Goal: Communication & Community: Participate in discussion

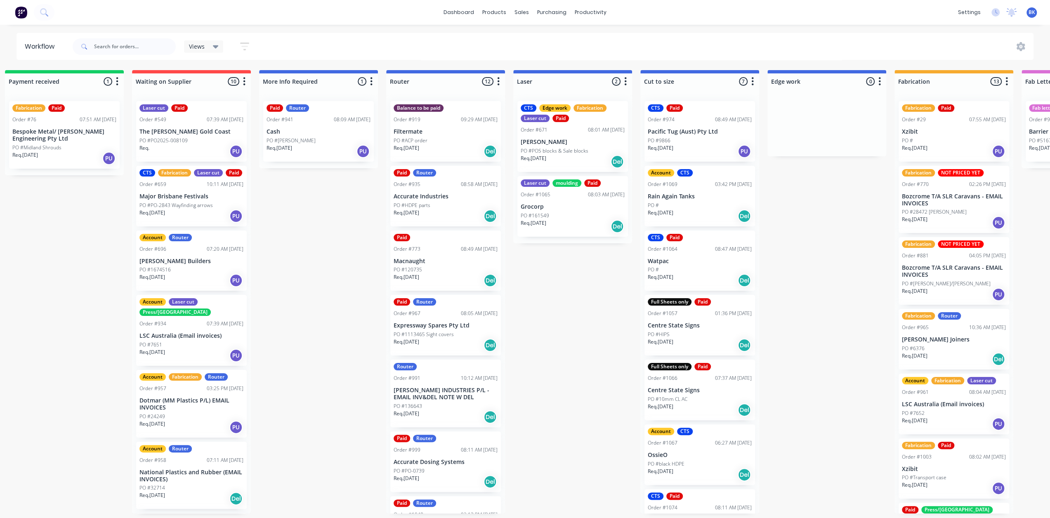
scroll to position [2, 151]
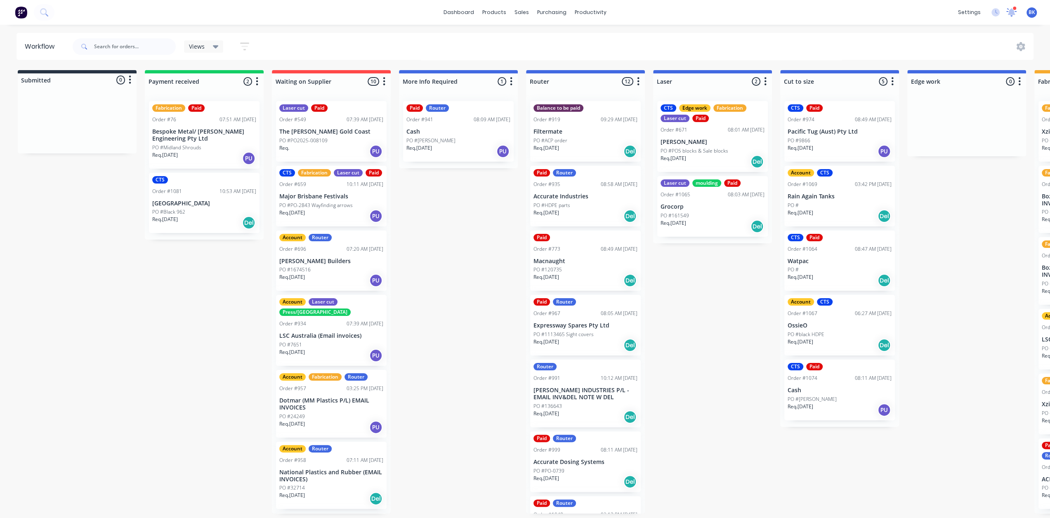
click at [1013, 12] on icon at bounding box center [1011, 11] width 7 height 7
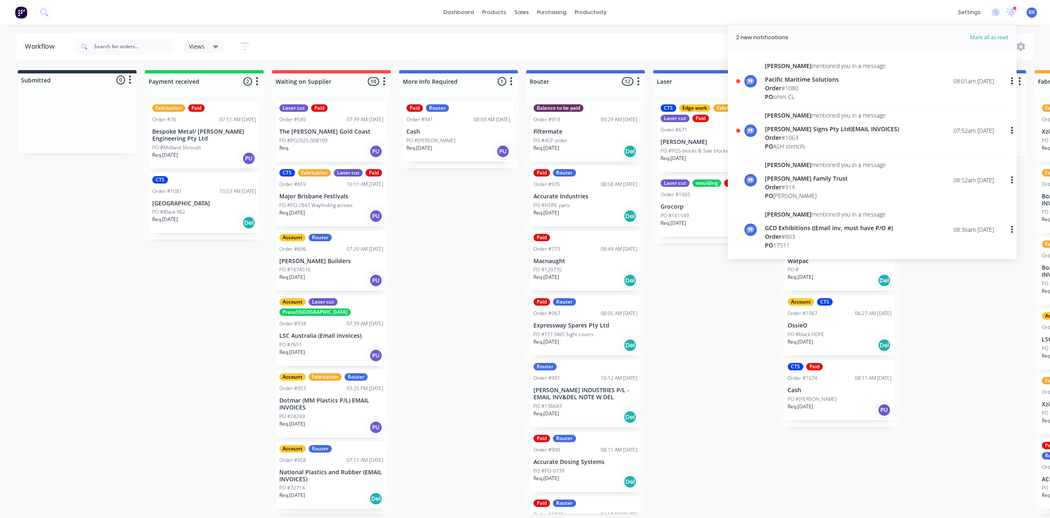
click at [788, 137] on div "Order # 1063" at bounding box center [832, 137] width 134 height 9
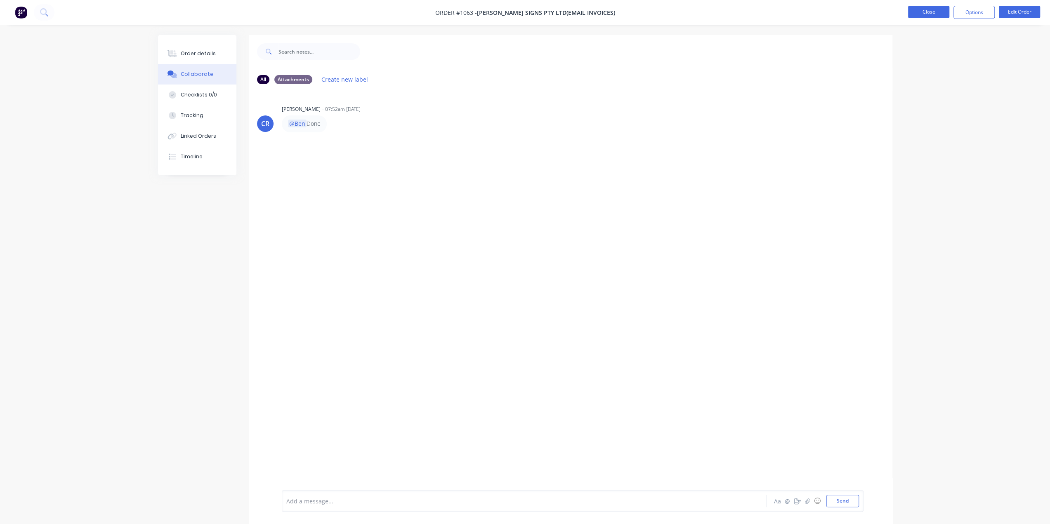
click at [929, 12] on button "Close" at bounding box center [928, 12] width 41 height 12
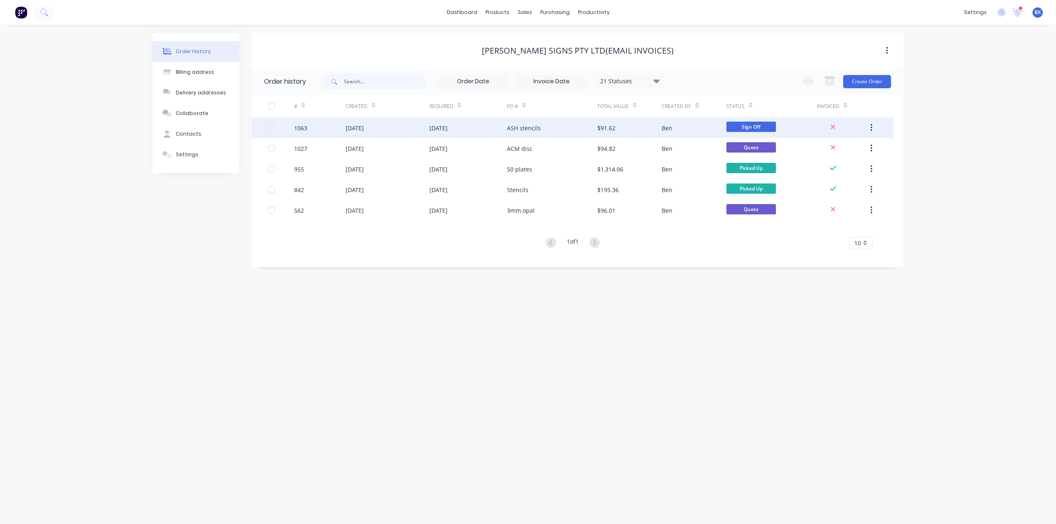
click at [648, 129] on div "$91.62" at bounding box center [629, 128] width 64 height 21
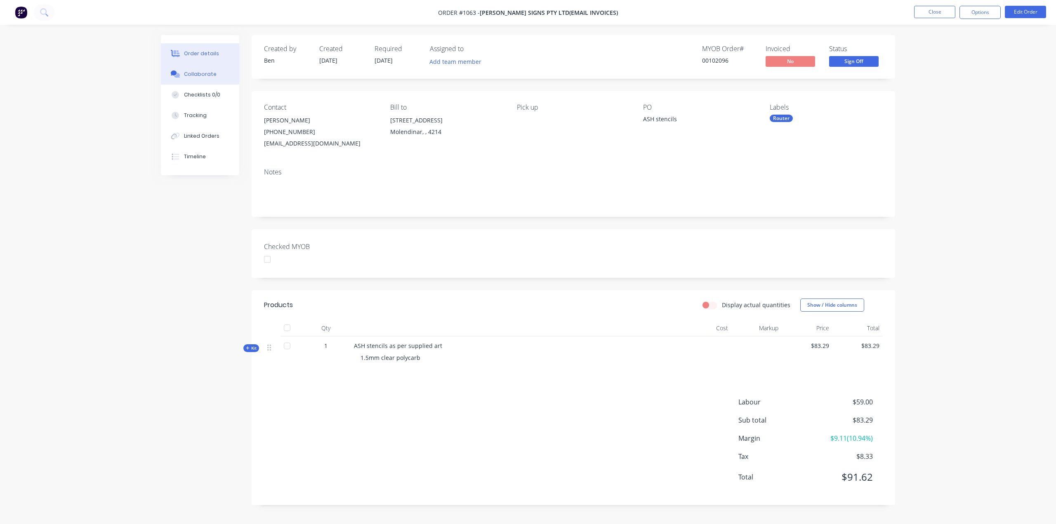
click at [189, 72] on div "Collaborate" at bounding box center [200, 74] width 33 height 7
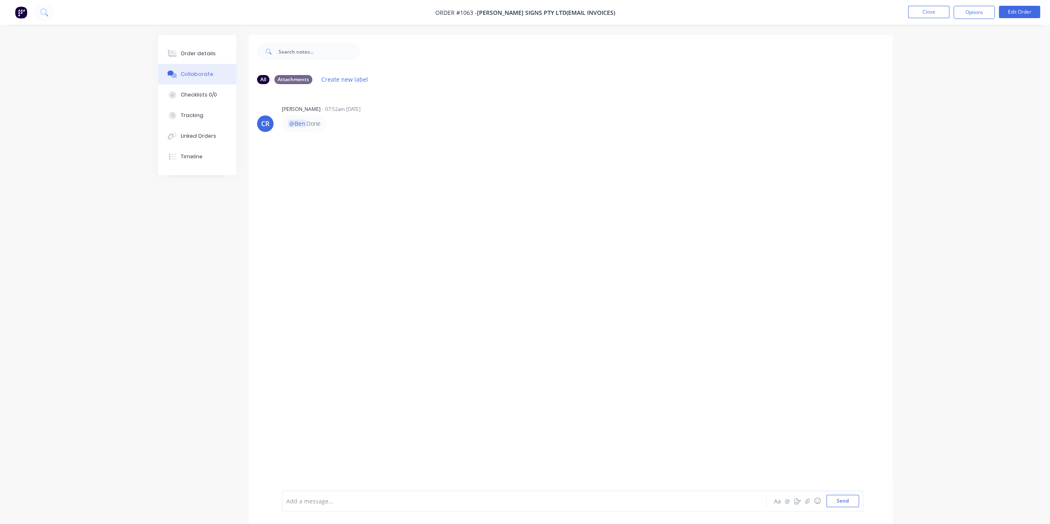
click at [347, 502] on div at bounding box center [501, 501] width 429 height 9
click at [854, 500] on button "Send" at bounding box center [842, 501] width 33 height 12
click at [922, 13] on button "Close" at bounding box center [928, 12] width 41 height 12
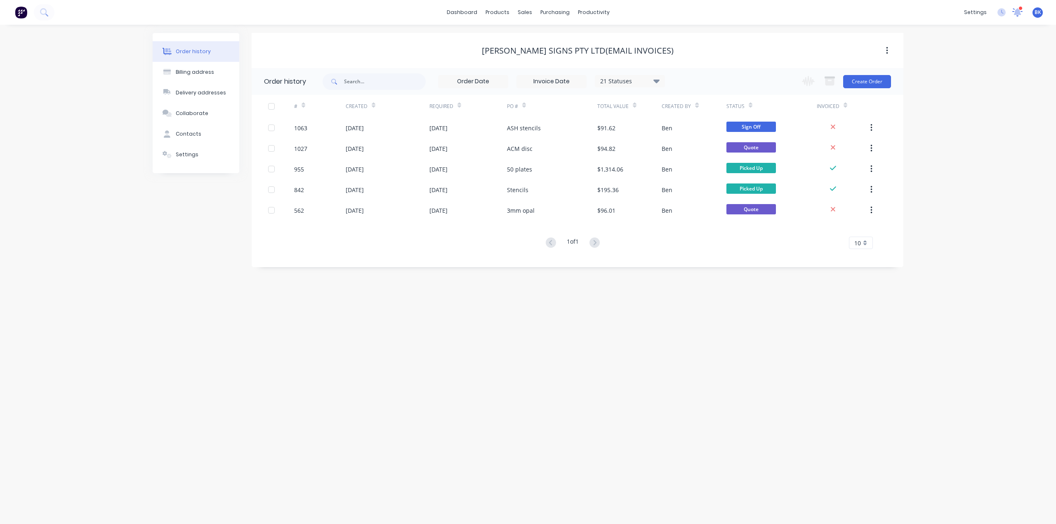
click at [1019, 11] on icon at bounding box center [1017, 11] width 7 height 7
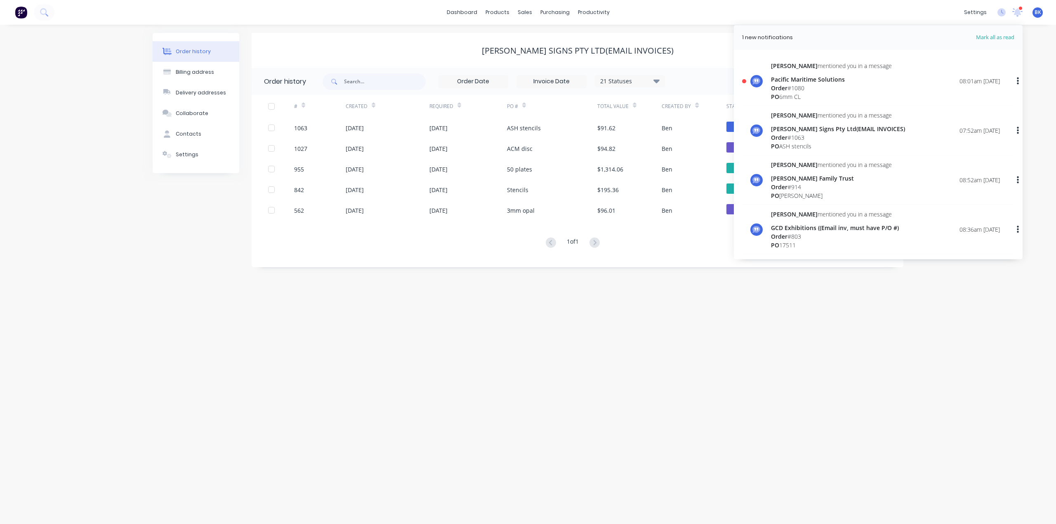
click at [783, 87] on span "Order" at bounding box center [779, 88] width 17 height 8
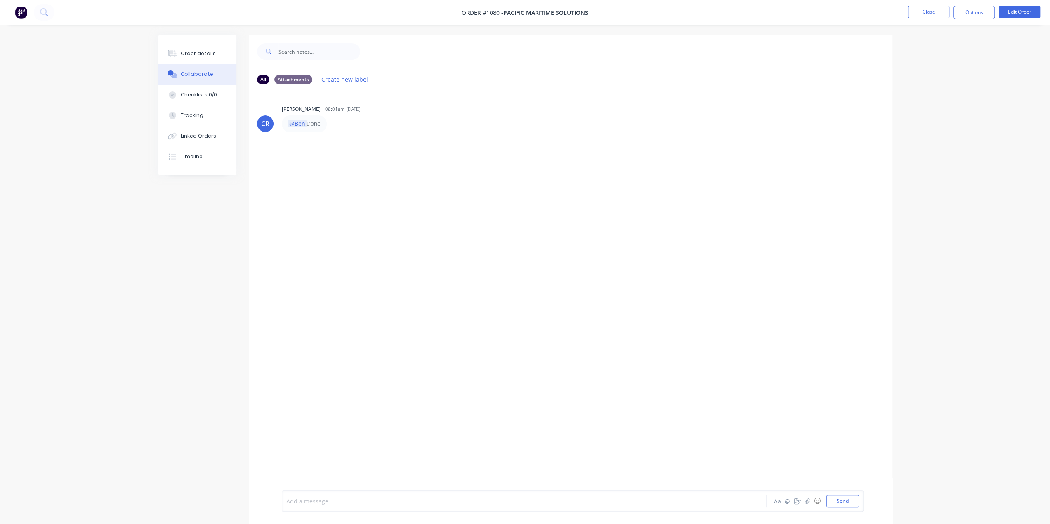
click at [327, 505] on div at bounding box center [501, 501] width 429 height 9
click at [838, 505] on button "Send" at bounding box center [842, 501] width 33 height 12
click at [925, 13] on button "Close" at bounding box center [928, 12] width 41 height 12
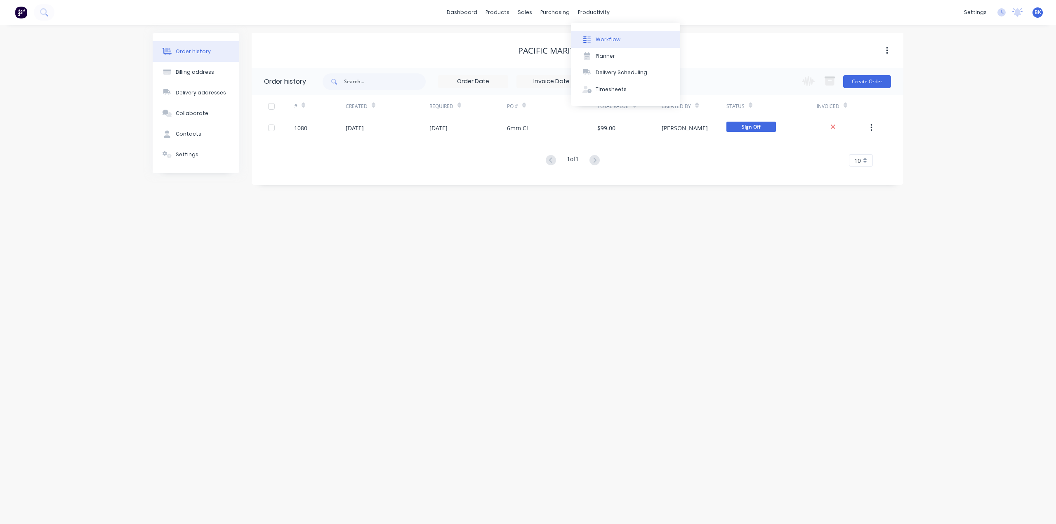
click at [594, 34] on button "Workflow" at bounding box center [625, 39] width 109 height 17
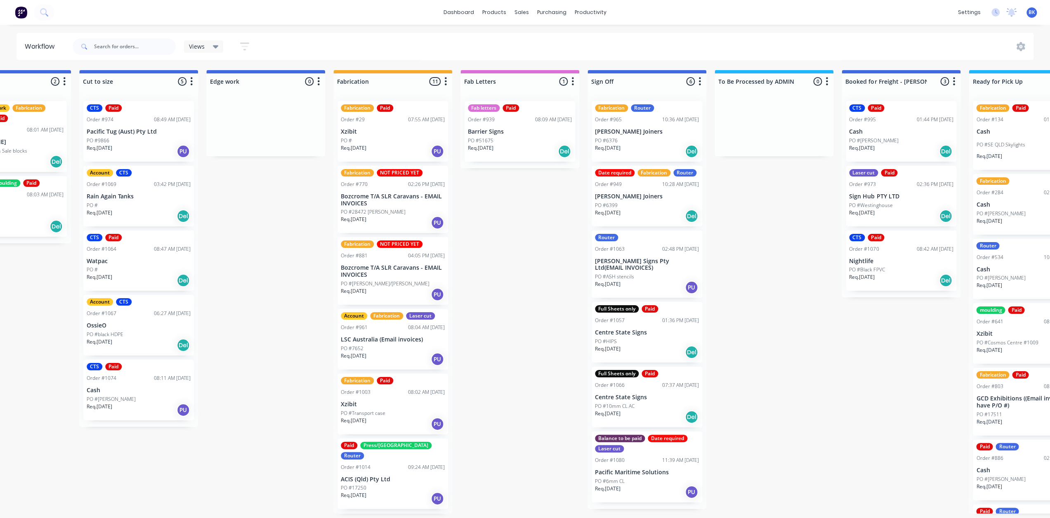
scroll to position [0, 701]
click at [649, 144] on div "Req. [DATE] Del" at bounding box center [646, 151] width 104 height 14
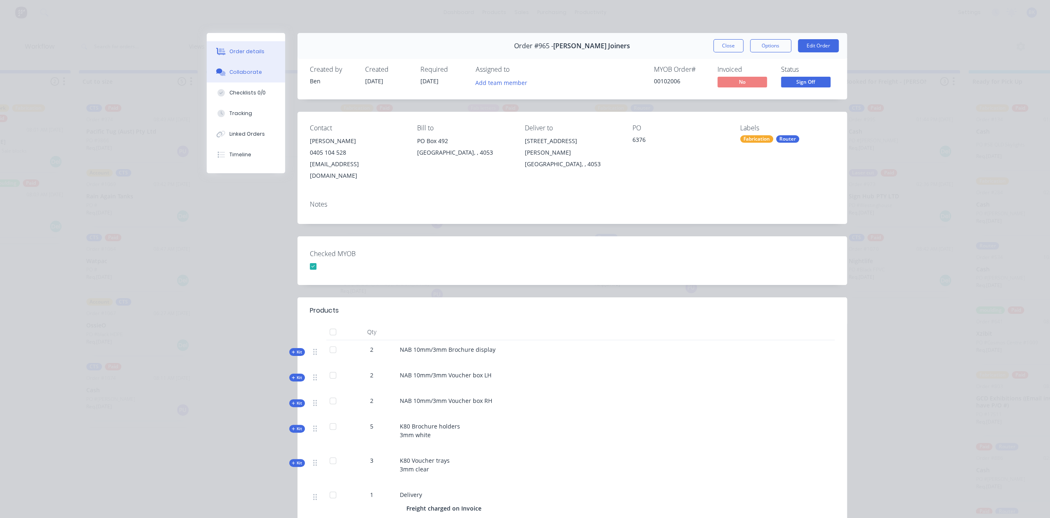
click at [243, 73] on div "Collaborate" at bounding box center [245, 71] width 33 height 7
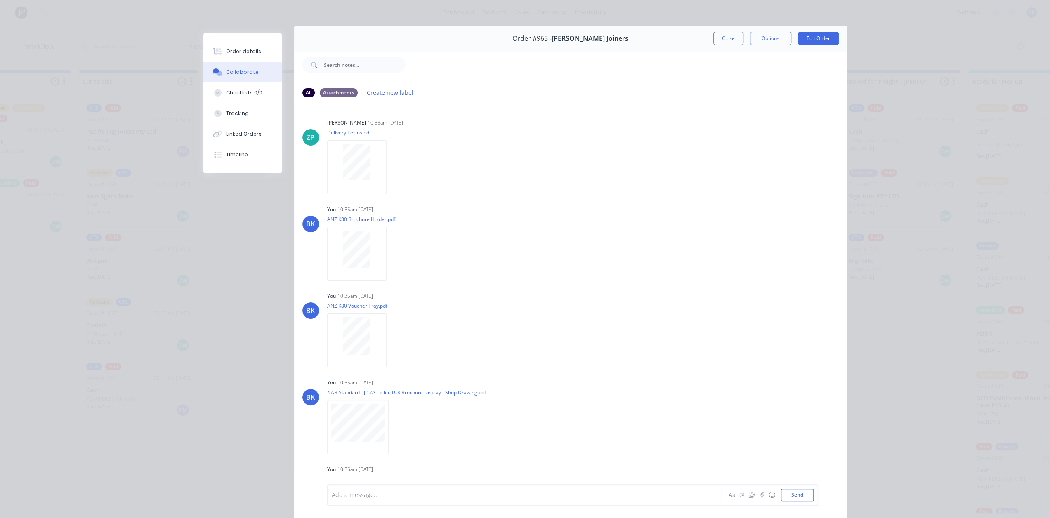
scroll to position [0, 0]
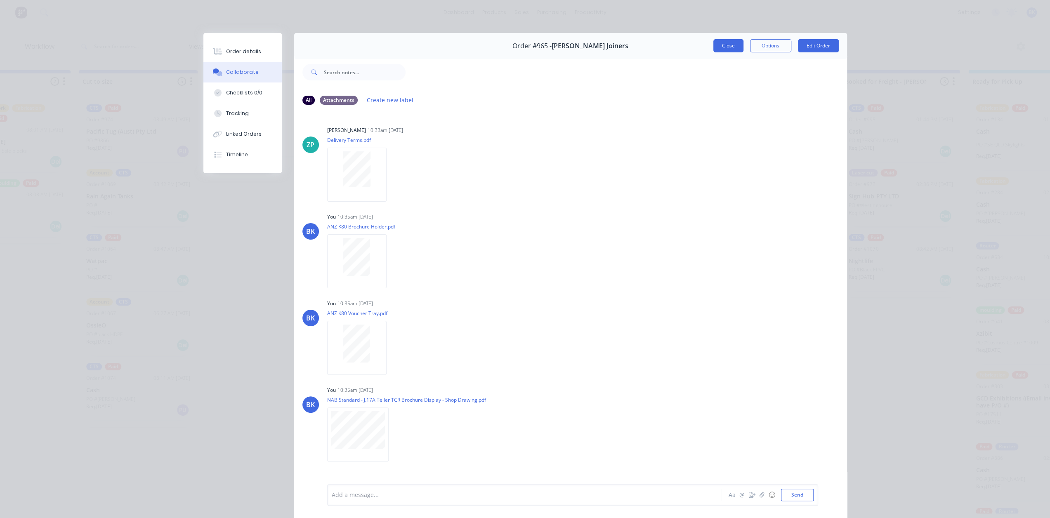
click at [727, 45] on button "Close" at bounding box center [728, 45] width 30 height 13
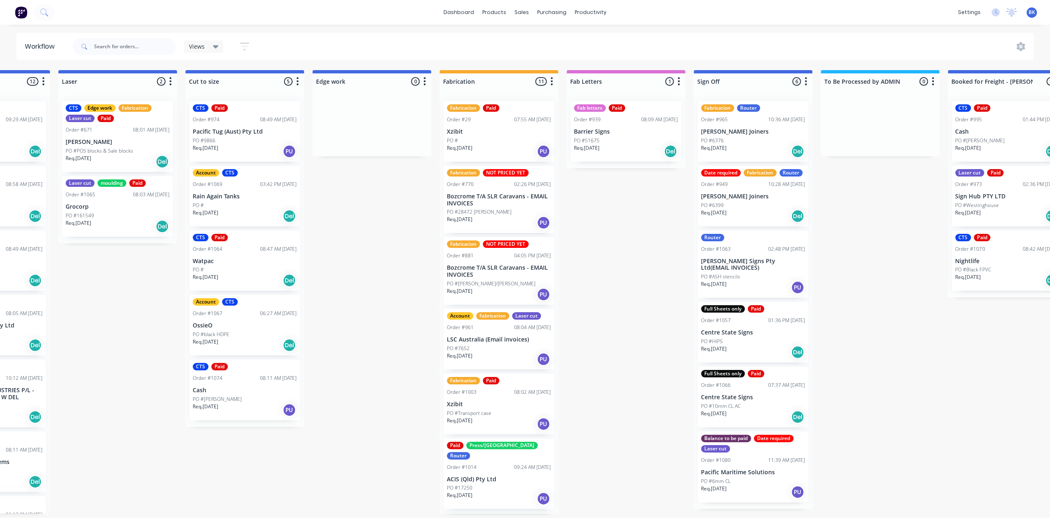
scroll to position [2, 594]
click at [512, 138] on div "PO #" at bounding box center [499, 140] width 104 height 7
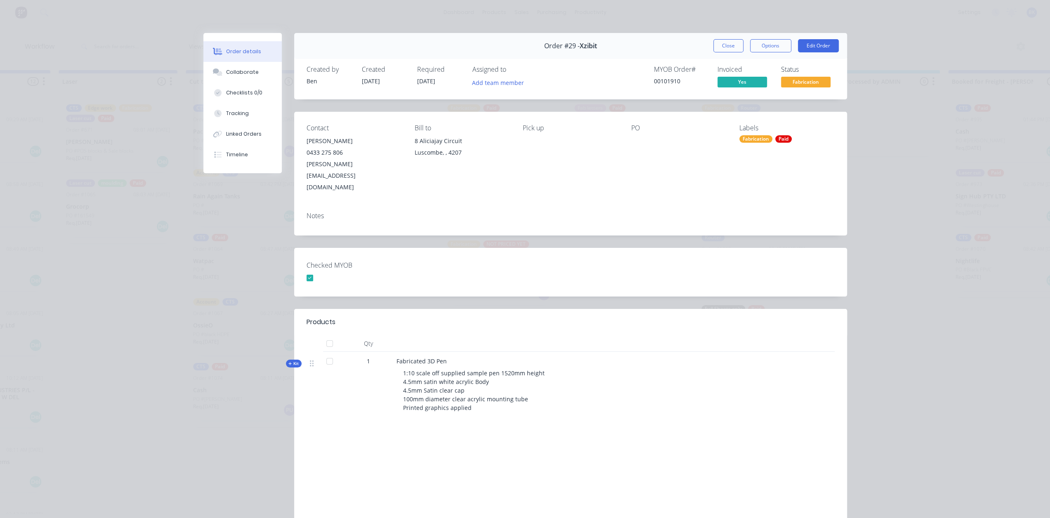
click at [718, 47] on button "Close" at bounding box center [728, 45] width 30 height 13
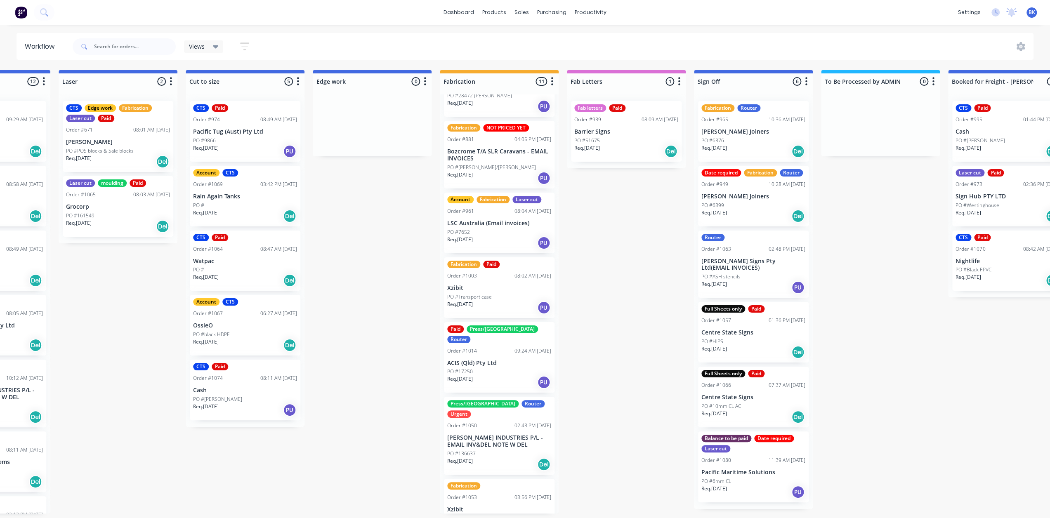
scroll to position [124, 0]
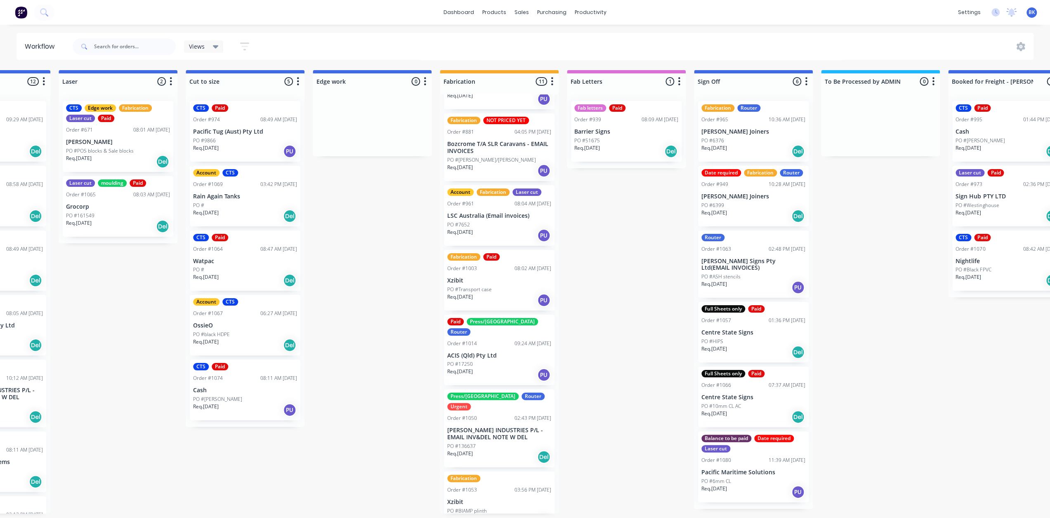
click at [500, 229] on div "Req. [DATE] PU" at bounding box center [499, 236] width 104 height 14
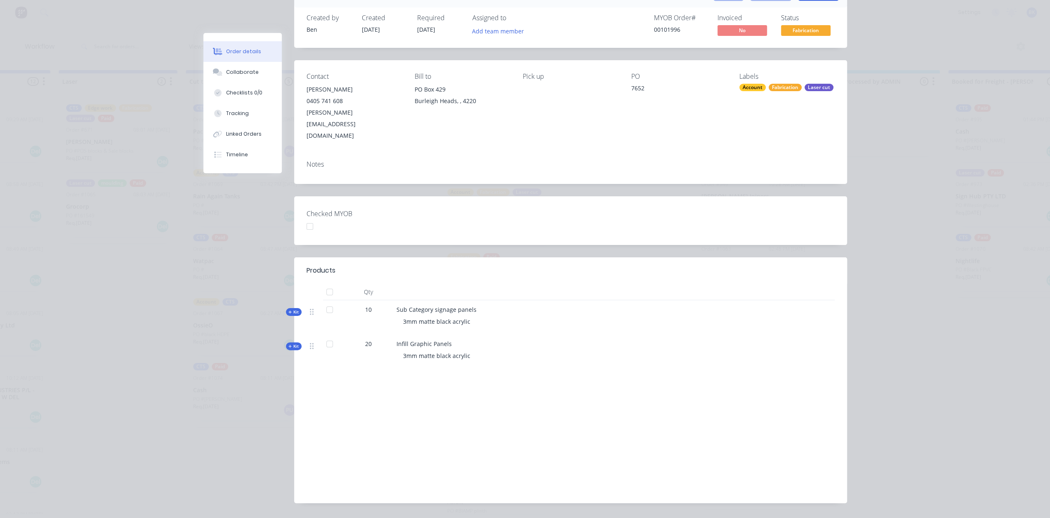
scroll to position [52, 0]
click at [239, 72] on div "Collaborate" at bounding box center [242, 71] width 33 height 7
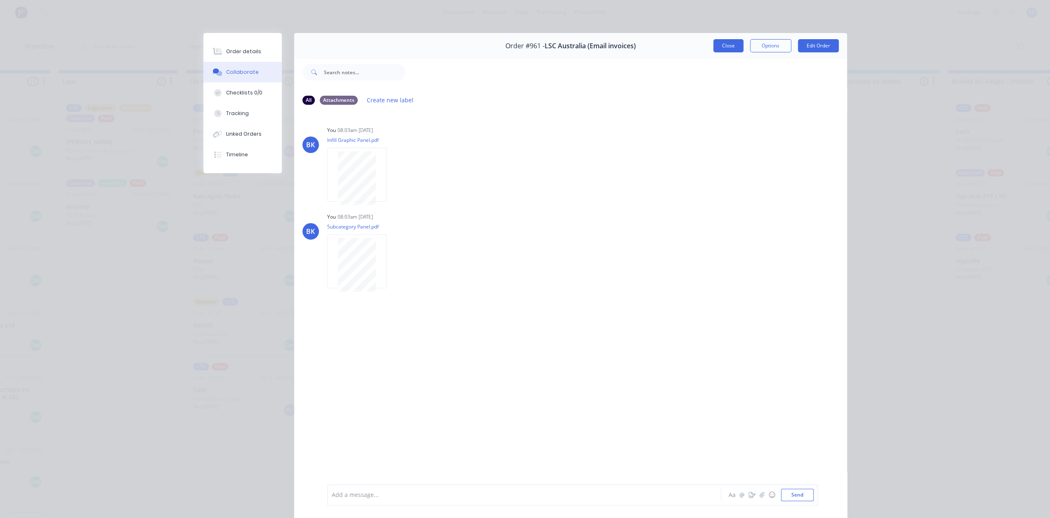
drag, startPoint x: 737, startPoint y: 46, endPoint x: 731, endPoint y: 49, distance: 6.5
click at [737, 46] on button "Close" at bounding box center [728, 45] width 30 height 13
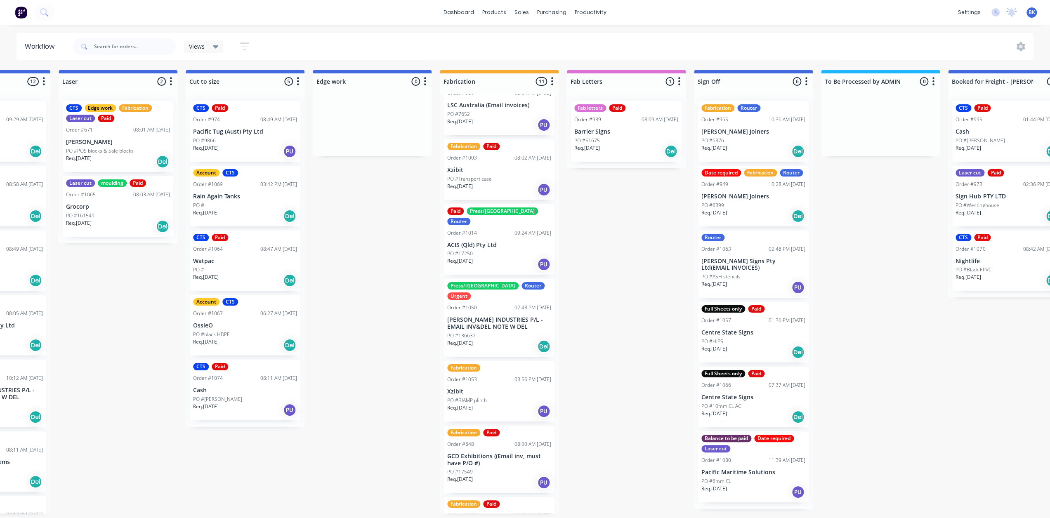
scroll to position [248, 0]
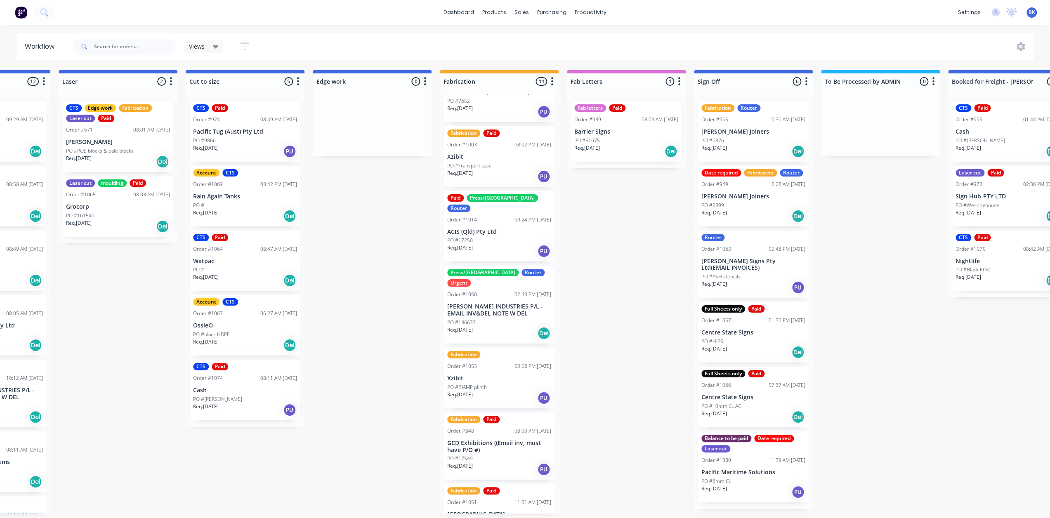
click at [501, 237] on div "PO #17250" at bounding box center [499, 240] width 104 height 7
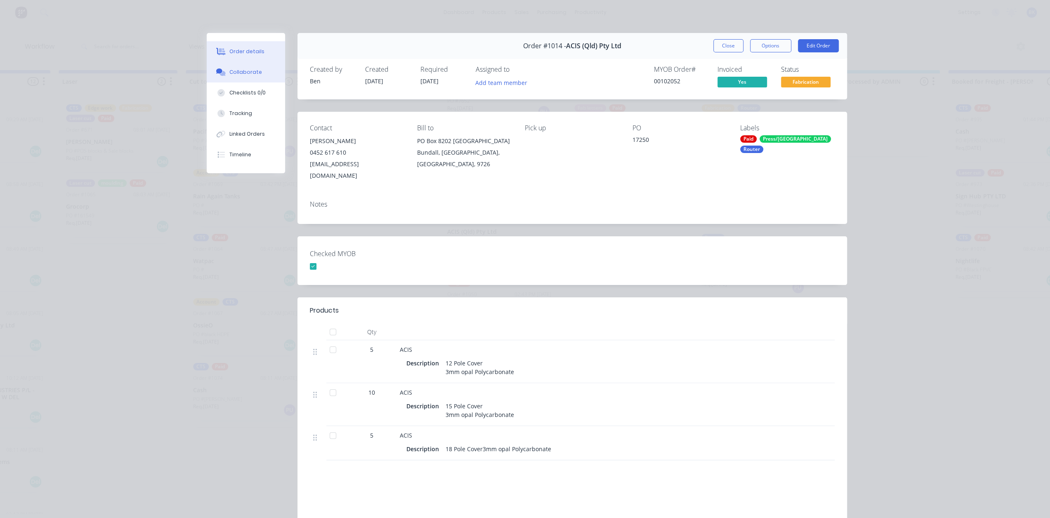
click at [232, 76] on button "Collaborate" at bounding box center [246, 72] width 78 height 21
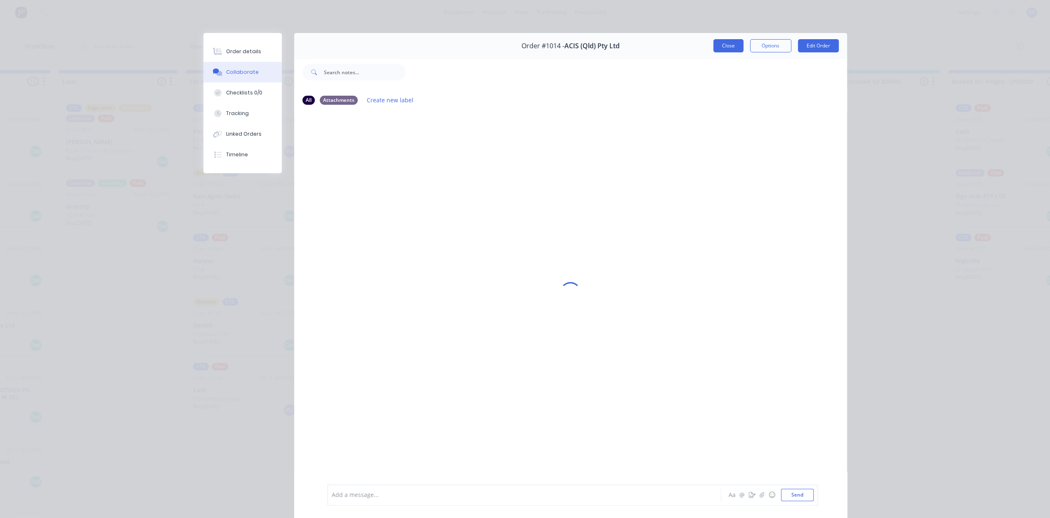
click at [715, 43] on button "Close" at bounding box center [728, 45] width 30 height 13
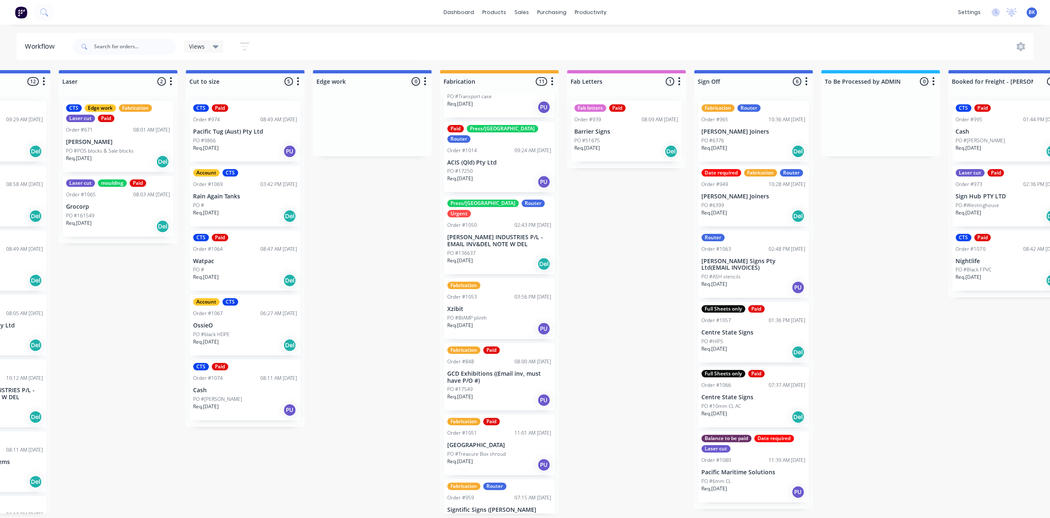
scroll to position [330, 0]
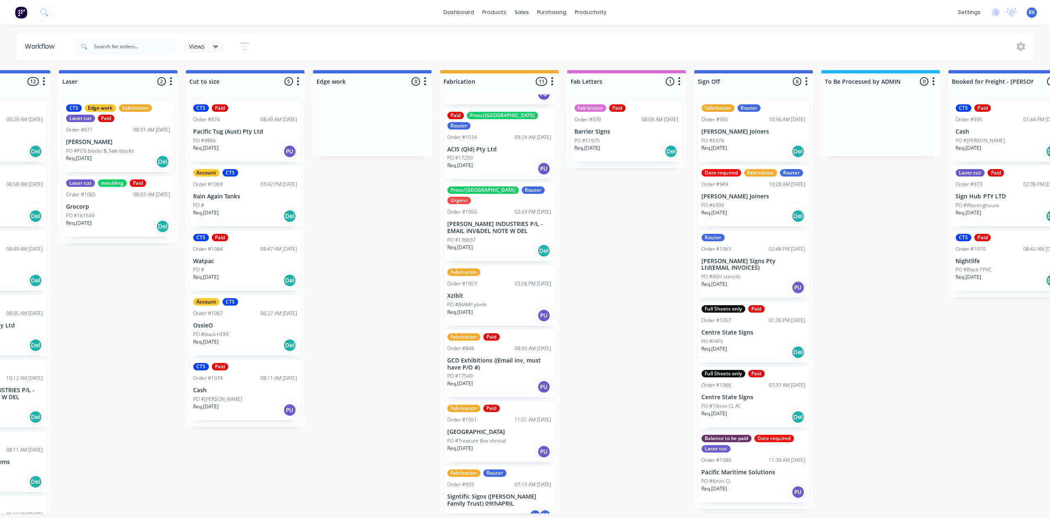
click at [506, 236] on div "PO #136637" at bounding box center [499, 239] width 104 height 7
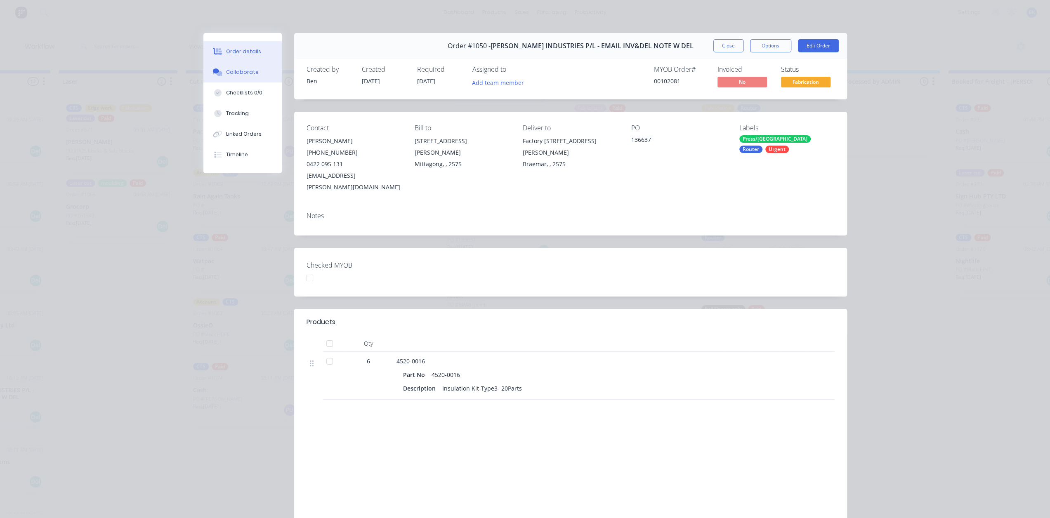
click at [235, 71] on div "Collaborate" at bounding box center [242, 71] width 33 height 7
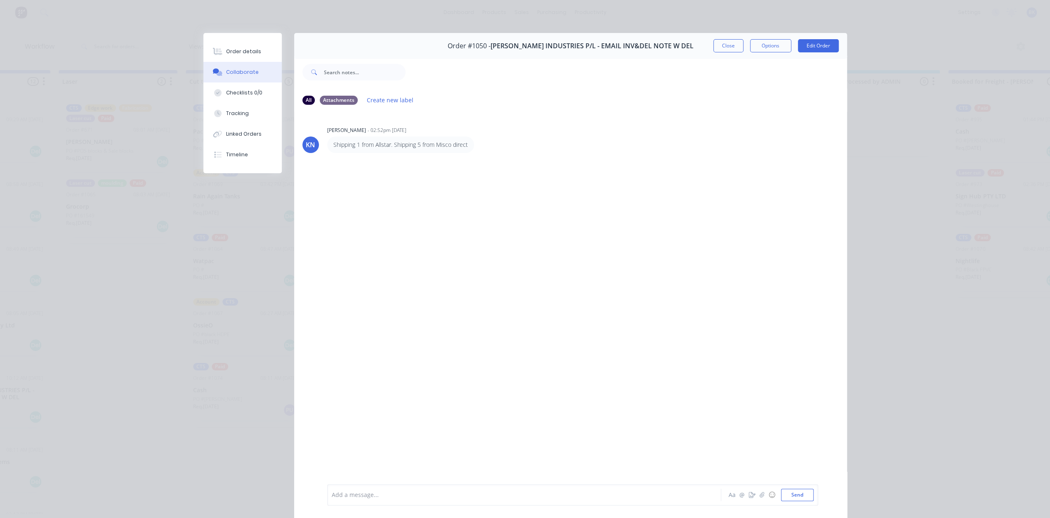
drag, startPoint x: 721, startPoint y: 45, endPoint x: 717, endPoint y: 53, distance: 8.7
click at [721, 45] on button "Close" at bounding box center [728, 45] width 30 height 13
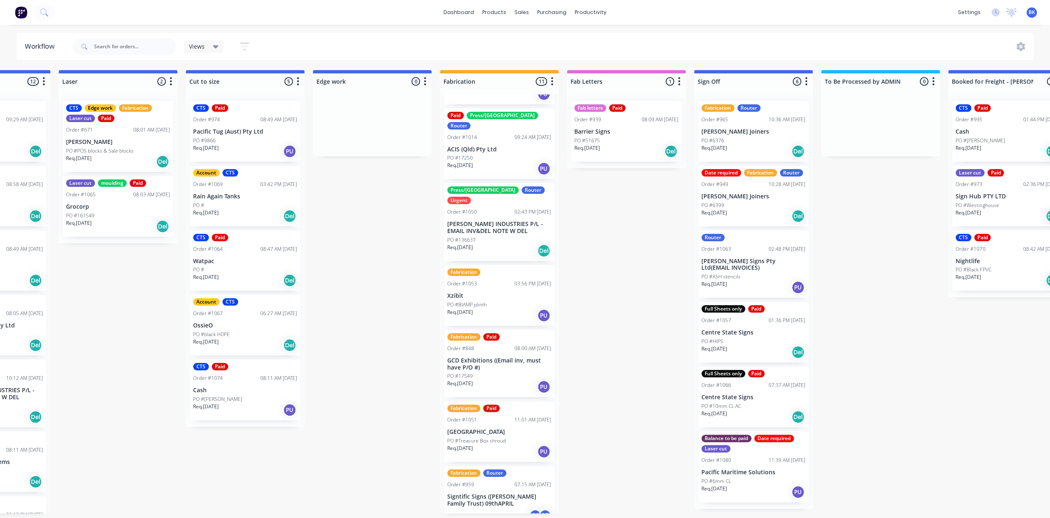
click at [487, 309] on div "Req. [DATE] PU" at bounding box center [499, 316] width 104 height 14
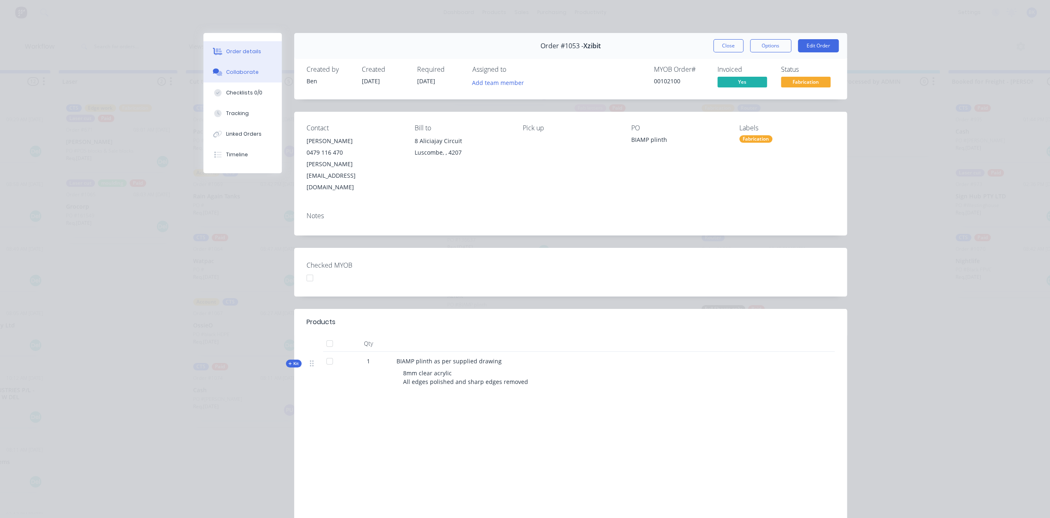
click at [231, 73] on div "Collaborate" at bounding box center [242, 71] width 33 height 7
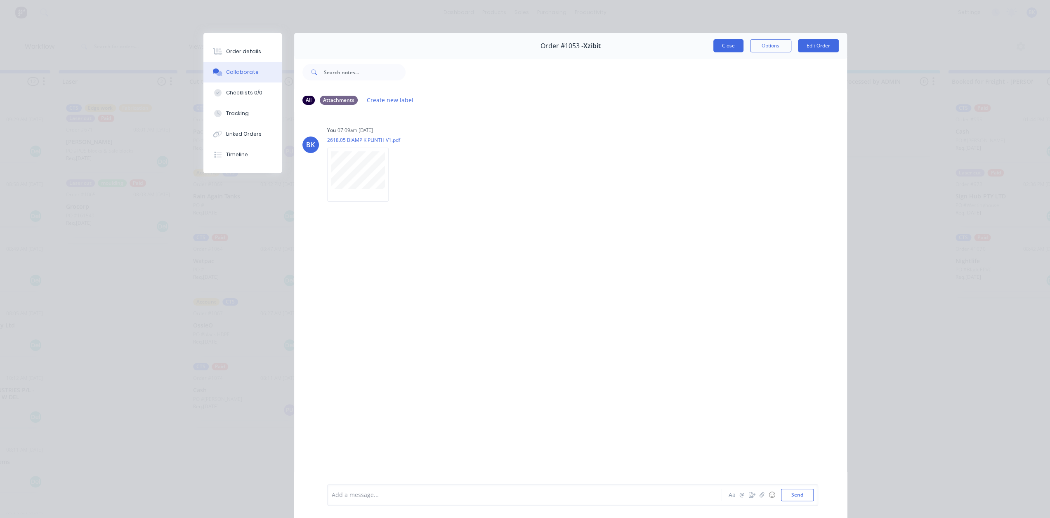
click at [731, 43] on button "Close" at bounding box center [728, 45] width 30 height 13
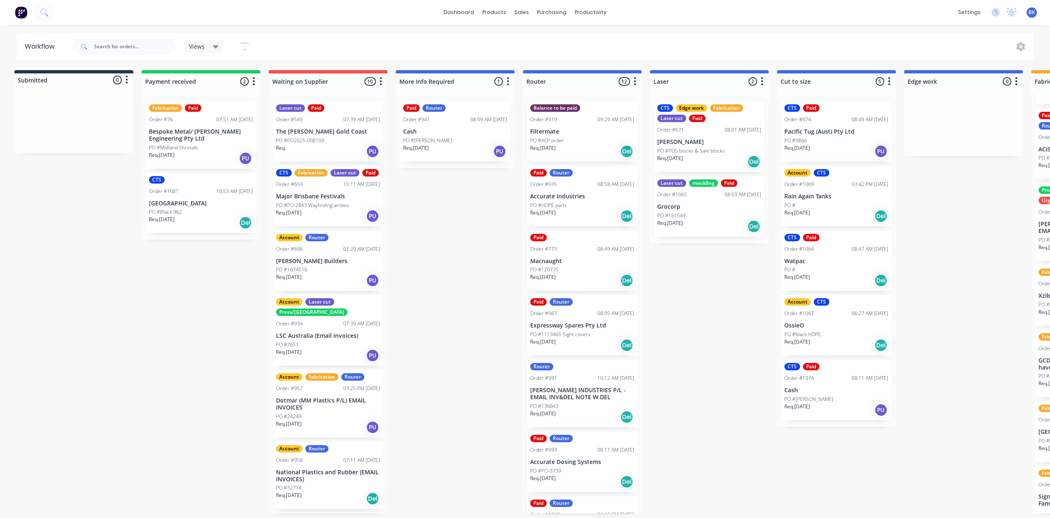
scroll to position [2, 0]
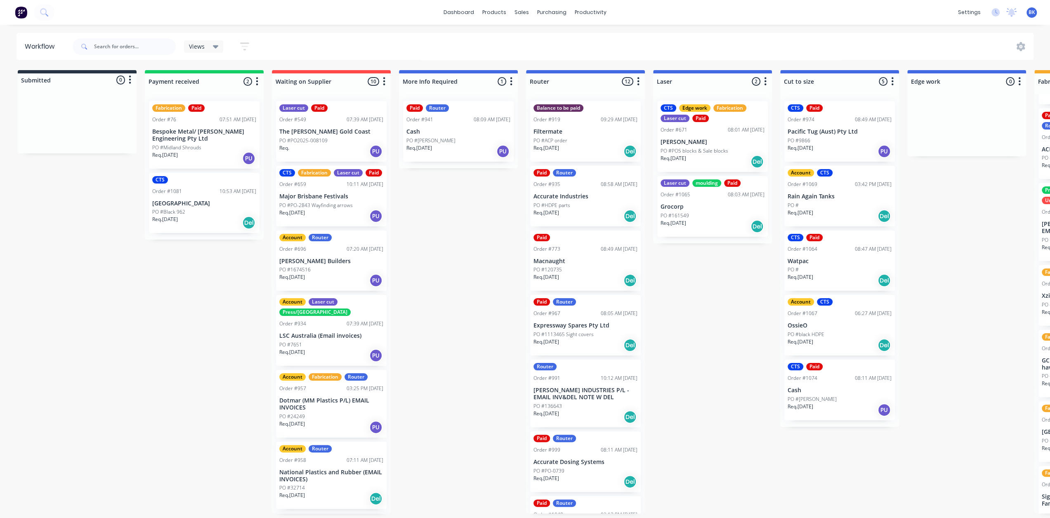
click at [214, 130] on p "Bespoke Metal/ [PERSON_NAME] Engineering Pty Ltd" at bounding box center [204, 135] width 104 height 14
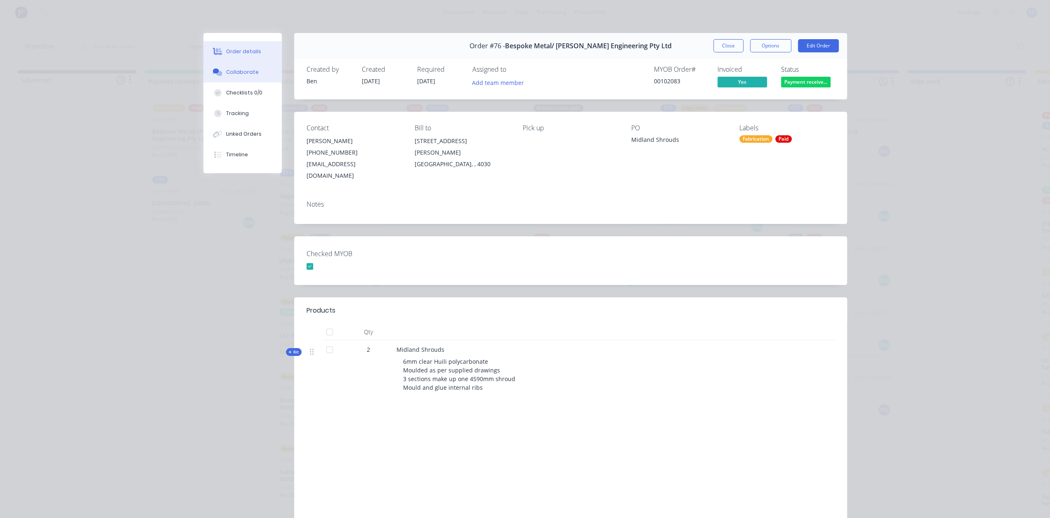
click at [232, 71] on div "Collaborate" at bounding box center [242, 71] width 33 height 7
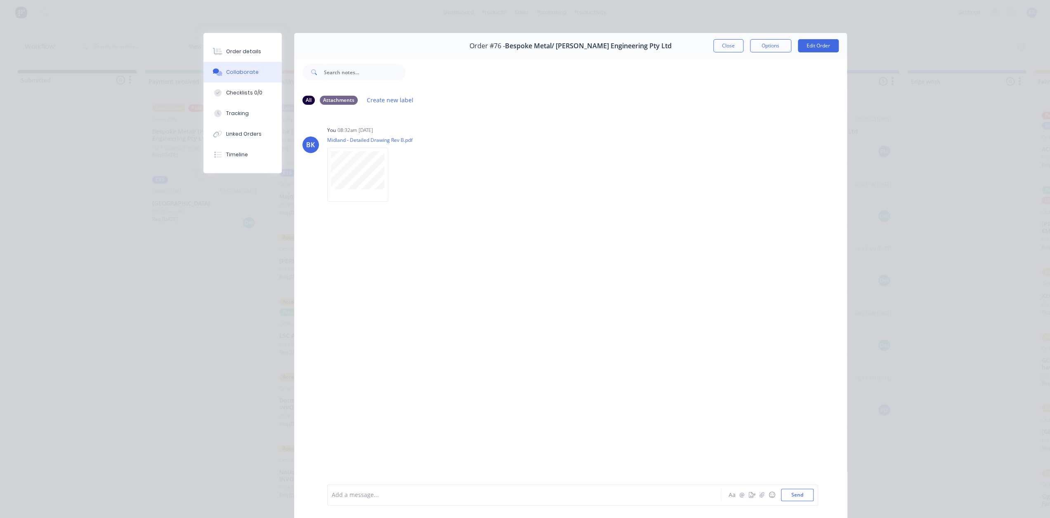
drag, startPoint x: 733, startPoint y: 45, endPoint x: 726, endPoint y: 50, distance: 8.7
click at [733, 45] on button "Close" at bounding box center [728, 45] width 30 height 13
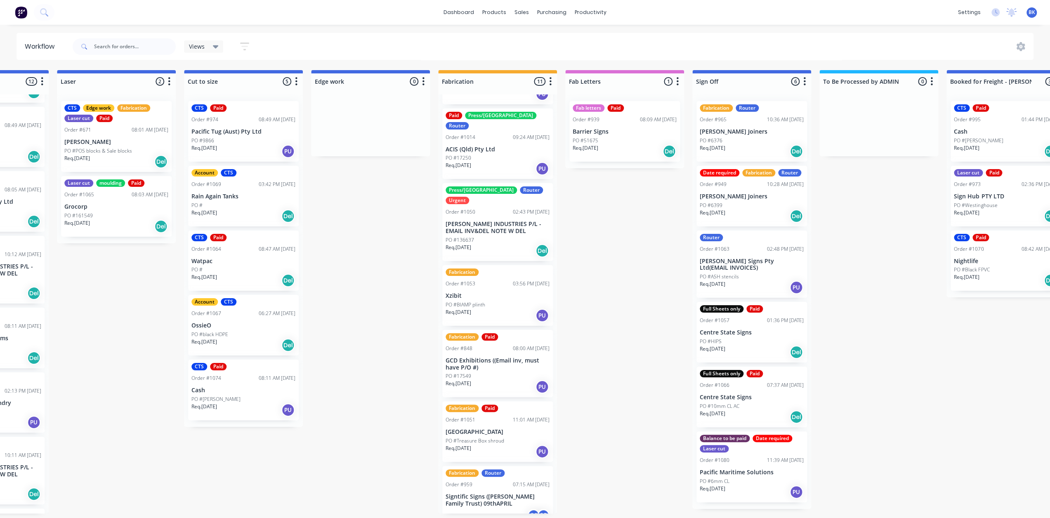
scroll to position [2, 596]
